Goal: Task Accomplishment & Management: Manage account settings

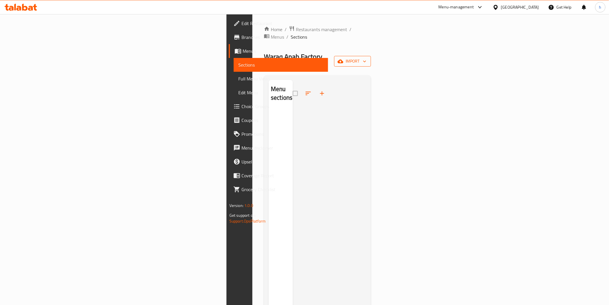
click at [366, 58] on span "import" at bounding box center [353, 61] width 28 height 7
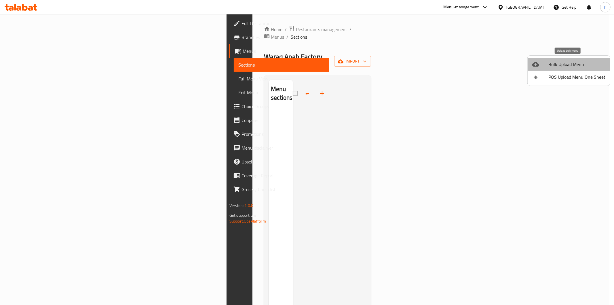
click at [580, 63] on span "Bulk Upload Menu" at bounding box center [576, 64] width 57 height 7
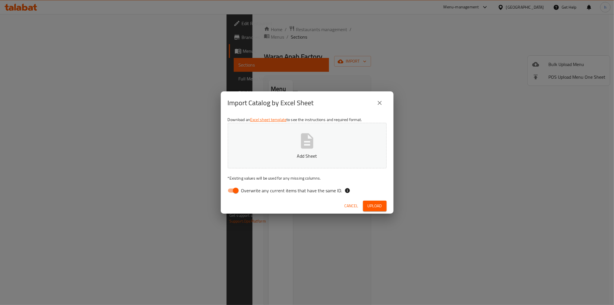
click at [232, 193] on input "Overwrite any current items that have the same ID." at bounding box center [235, 190] width 33 height 11
checkbox input "false"
click at [376, 204] on span "Upload" at bounding box center [375, 205] width 14 height 7
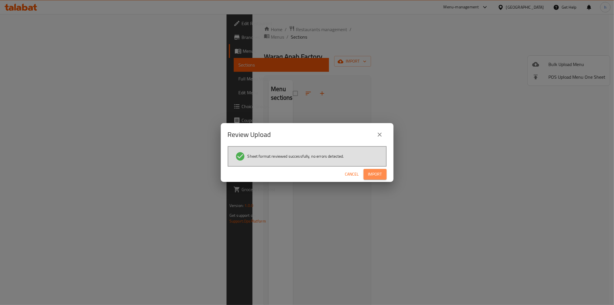
click at [372, 171] on span "Import" at bounding box center [375, 173] width 14 height 7
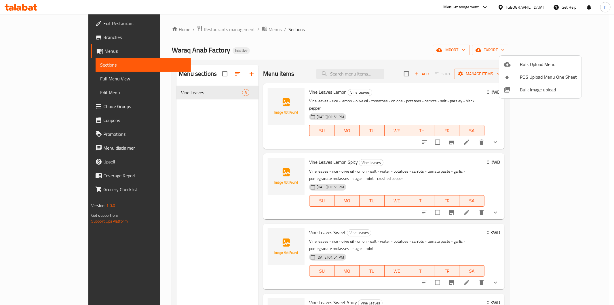
click at [510, 40] on div at bounding box center [307, 152] width 614 height 305
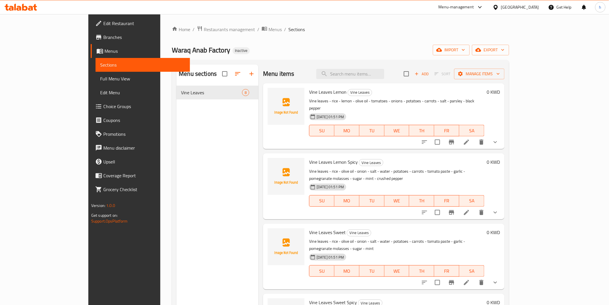
click at [96, 60] on link "Sections" at bounding box center [143, 65] width 94 height 14
click at [104, 50] on span "Menus" at bounding box center [144, 50] width 81 height 7
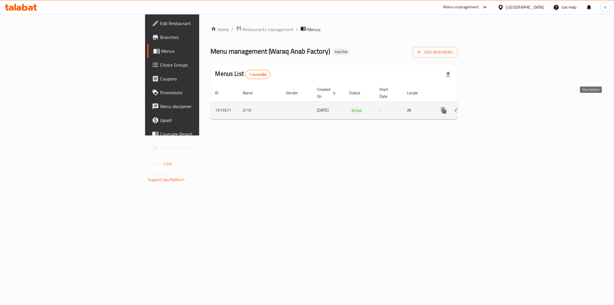
click at [489, 107] on icon "enhanced table" at bounding box center [485, 110] width 7 height 7
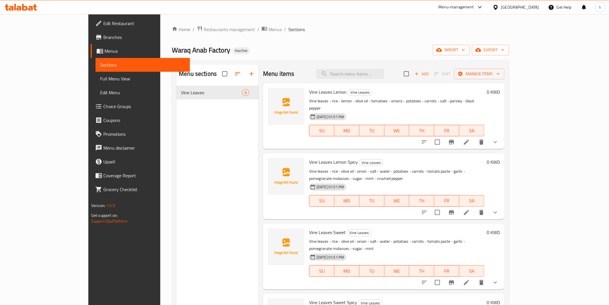
click at [104, 50] on span "Menus" at bounding box center [144, 50] width 81 height 7
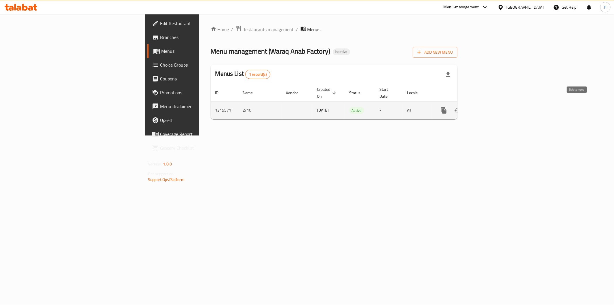
click at [474, 108] on icon "enhanced table" at bounding box center [472, 110] width 4 height 5
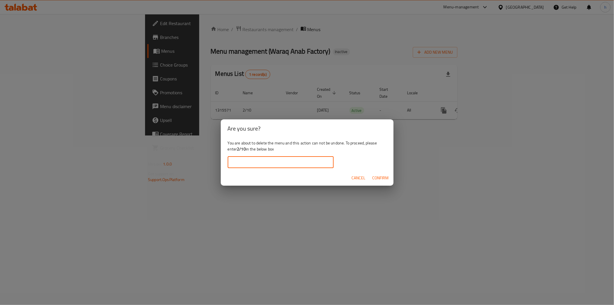
click at [278, 164] on input "text" at bounding box center [281, 162] width 106 height 12
type input "2/10"
click at [376, 174] on span "Confirm" at bounding box center [380, 177] width 16 height 7
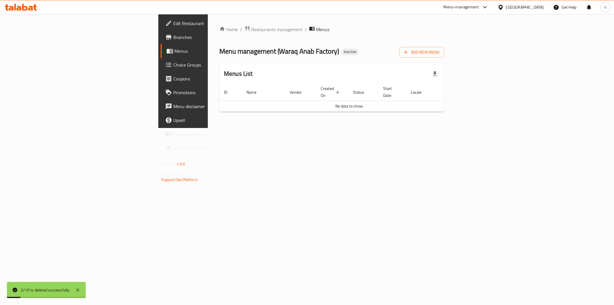
click at [174, 53] on span "Menus" at bounding box center [215, 50] width 82 height 7
click at [440, 53] on span "Add New Menu" at bounding box center [421, 52] width 35 height 7
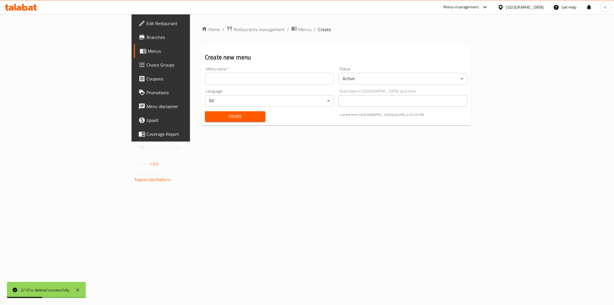
click at [205, 83] on input "text" at bounding box center [269, 79] width 129 height 12
type input "2/10"
click at [210, 114] on span "Create" at bounding box center [235, 116] width 51 height 7
click at [134, 47] on link "Menus" at bounding box center [184, 51] width 100 height 14
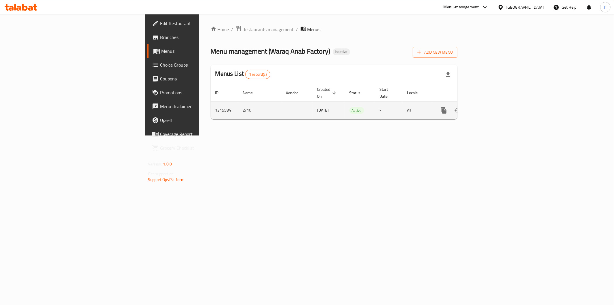
click at [489, 107] on icon "enhanced table" at bounding box center [485, 110] width 7 height 7
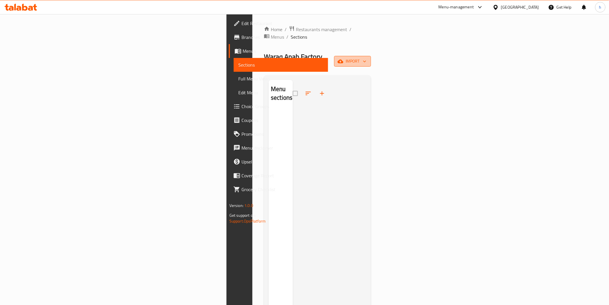
click at [343, 58] on icon "button" at bounding box center [341, 61] width 6 height 6
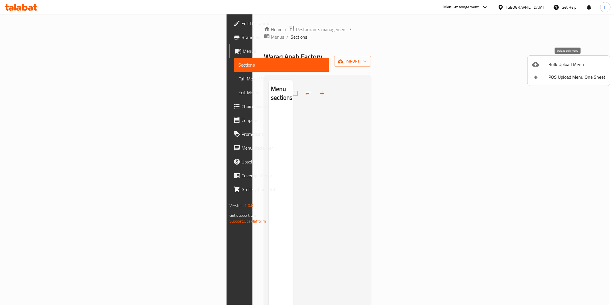
click at [568, 65] on span "Bulk Upload Menu" at bounding box center [576, 64] width 57 height 7
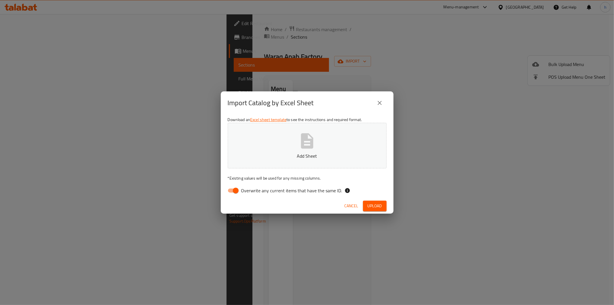
click at [239, 189] on input "Overwrite any current items that have the same ID." at bounding box center [235, 190] width 33 height 11
checkbox input "false"
click at [370, 205] on span "Upload" at bounding box center [375, 205] width 14 height 7
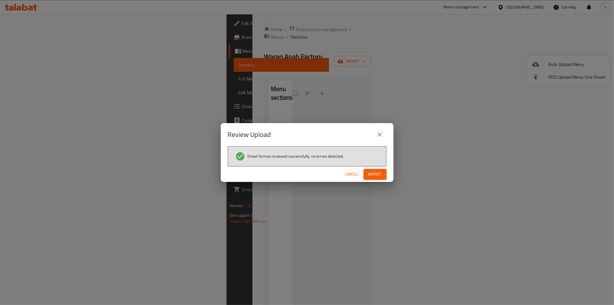
click at [380, 174] on span "Import" at bounding box center [375, 173] width 14 height 7
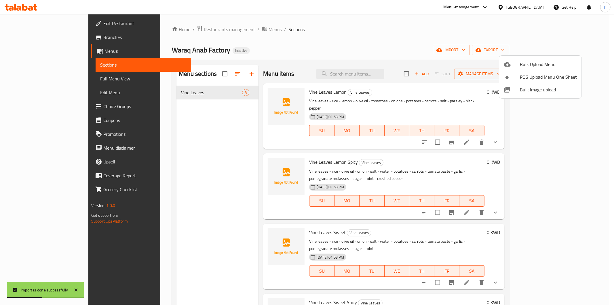
click at [480, 34] on div at bounding box center [307, 152] width 614 height 305
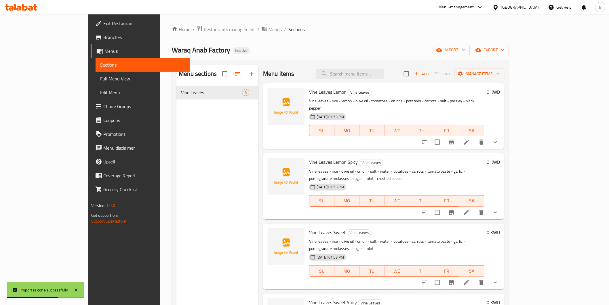
click at [100, 75] on span "Full Menu View" at bounding box center [142, 78] width 85 height 7
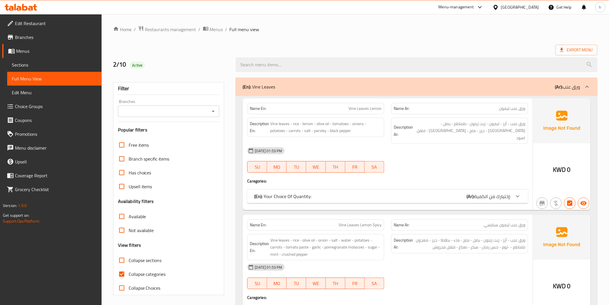
click at [149, 273] on span "Collapse categories" at bounding box center [147, 273] width 37 height 7
click at [129, 273] on input "Collapse categories" at bounding box center [122, 274] width 14 height 14
checkbox input "false"
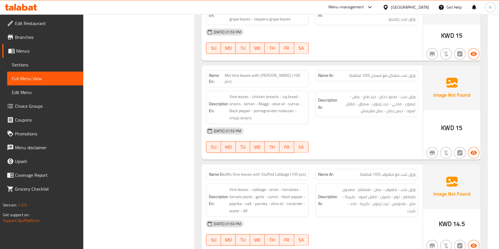
scroll to position [1063, 0]
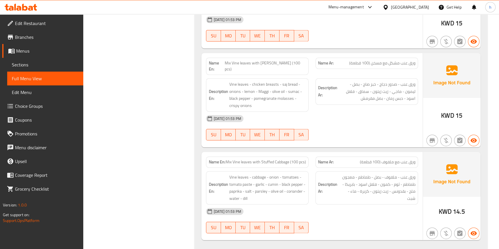
click at [269, 159] on span "Mix Vine leaves with Stuffed Cabbage (100 pcs)" at bounding box center [265, 162] width 80 height 6
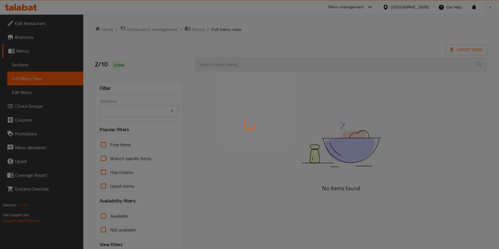
click at [40, 60] on div at bounding box center [249, 124] width 499 height 249
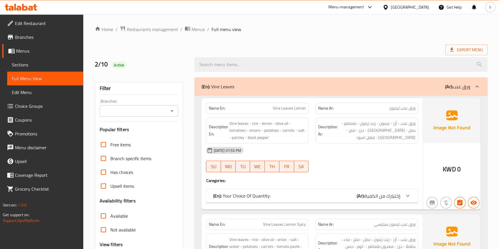
click at [34, 65] on span "Sections" at bounding box center [45, 64] width 67 height 7
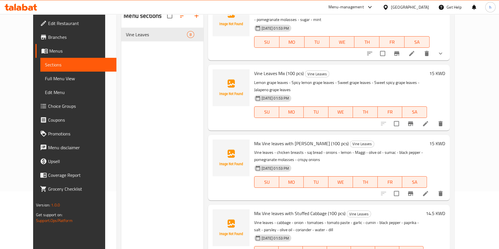
scroll to position [81, 0]
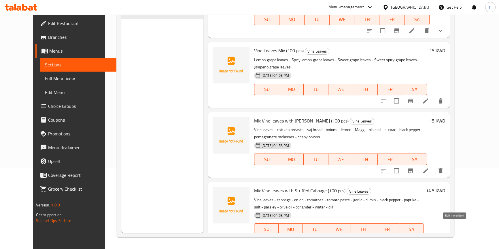
click at [429, 237] on icon at bounding box center [425, 240] width 7 height 7
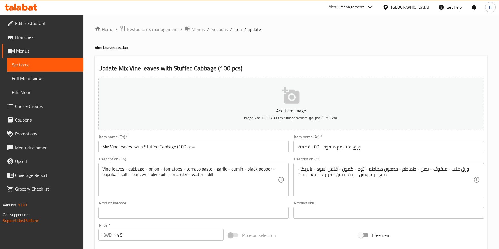
scroll to position [26, 0]
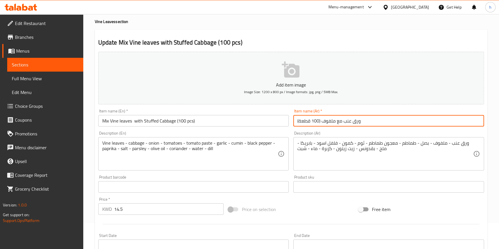
click at [344, 121] on input "ورق عنب مع ملفوف (100 قطعة)" at bounding box center [388, 121] width 191 height 12
click at [321, 121] on input "ورق عنب مشكل مع ملفوف (100 قطعة)" at bounding box center [388, 121] width 191 height 12
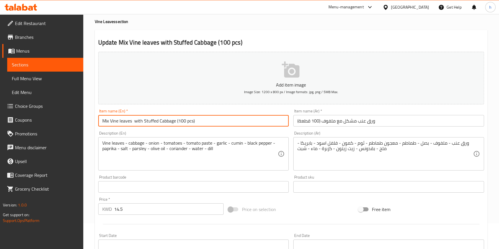
drag, startPoint x: 144, startPoint y: 121, endPoint x: 177, endPoint y: 129, distance: 33.9
click at [177, 129] on div "Add item image Image Size: 1200 x 800 px / Image formats: jpg, png / 5MB Max. I…" at bounding box center [291, 174] width 390 height 248
click at [321, 120] on input "ورق عنب مشكل مع ملفوف (100 قطعة)" at bounding box center [388, 121] width 191 height 12
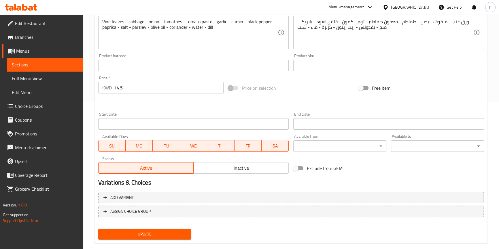
scroll to position [157, 0]
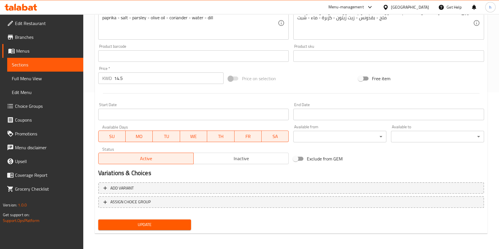
type input "ورق عنب مشكل مع ملفوف محشو (100 قطعة)"
click at [177, 222] on span "Update" at bounding box center [145, 224] width 84 height 7
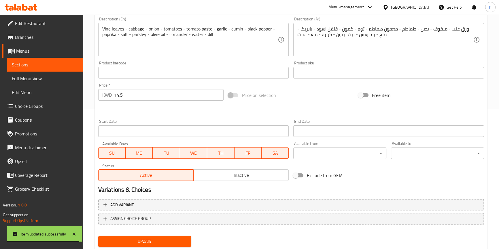
scroll to position [131, 0]
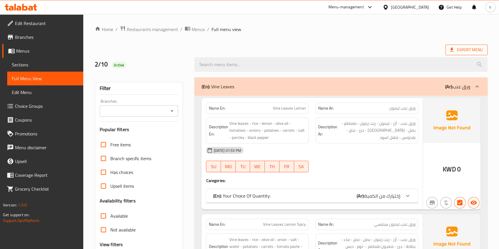
click at [476, 52] on span "Export Menu" at bounding box center [466, 49] width 33 height 7
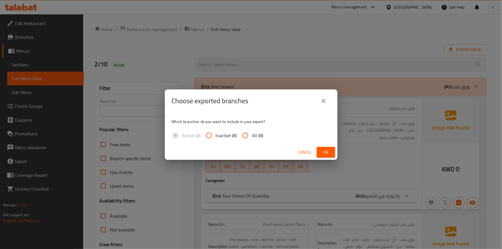
click at [251, 135] on input "All (8)" at bounding box center [246, 136] width 14 height 14
radio input "true"
click at [323, 150] on span "Ok" at bounding box center [326, 152] width 9 height 7
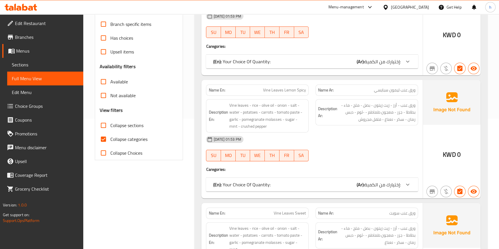
scroll to position [131, 0]
click at [122, 138] on span "Collapse categories" at bounding box center [128, 139] width 37 height 7
click at [110, 138] on input "Collapse categories" at bounding box center [103, 139] width 14 height 14
checkbox input "false"
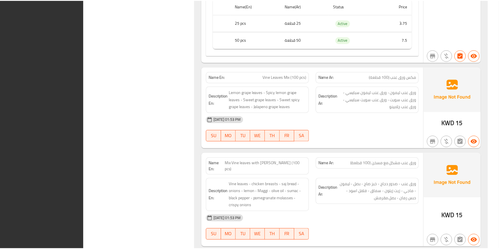
scroll to position [1063, 0]
